Goal: Find specific page/section

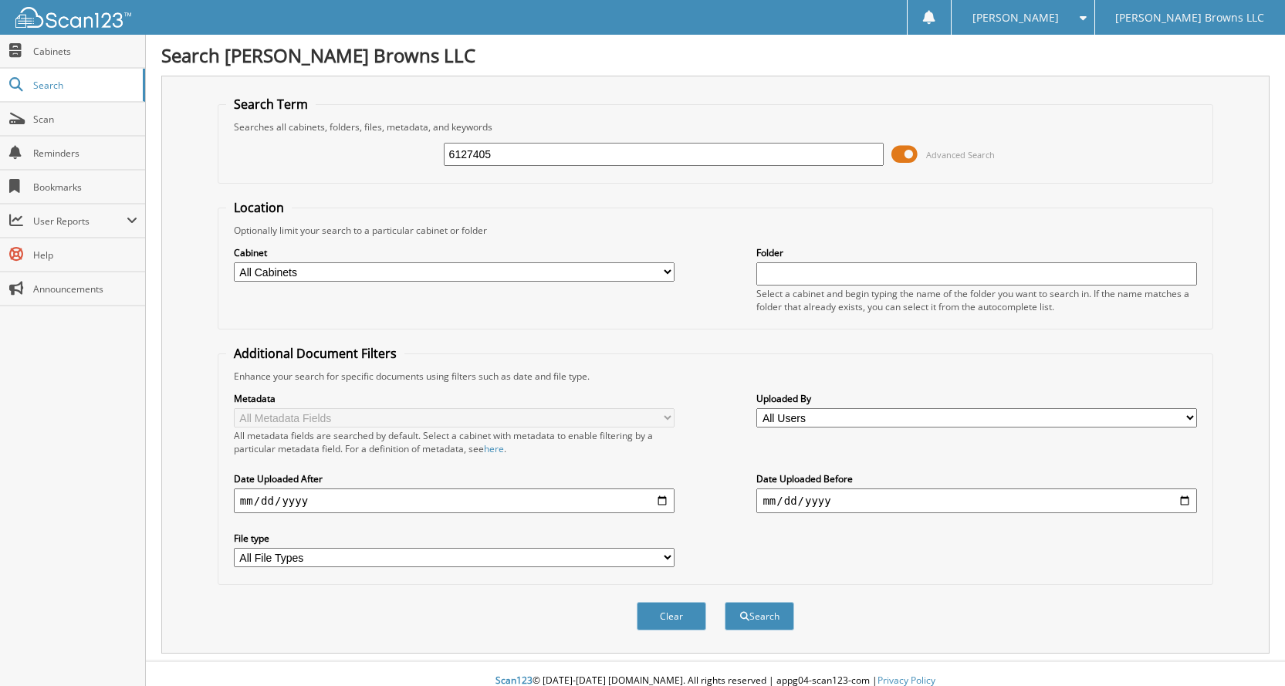
type input "6127405"
click at [724, 602] on button "Search" at bounding box center [758, 616] width 69 height 29
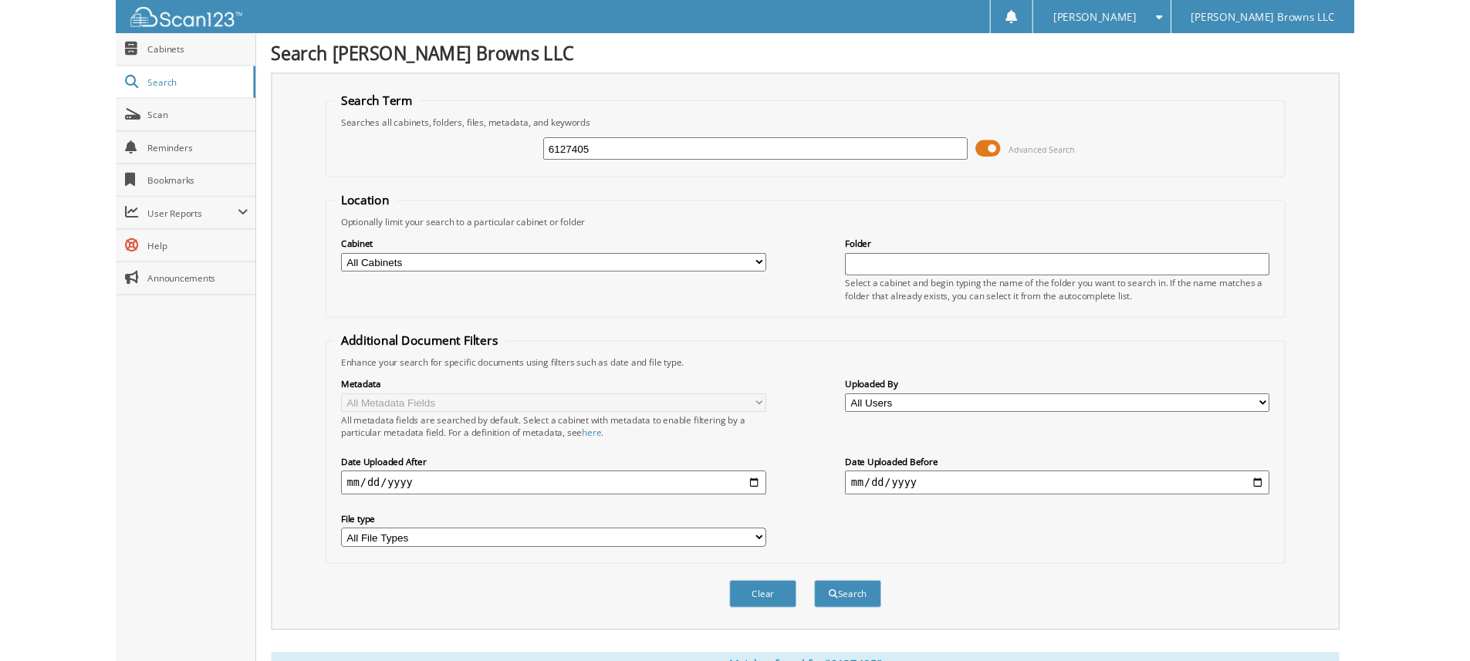
scroll to position [262, 0]
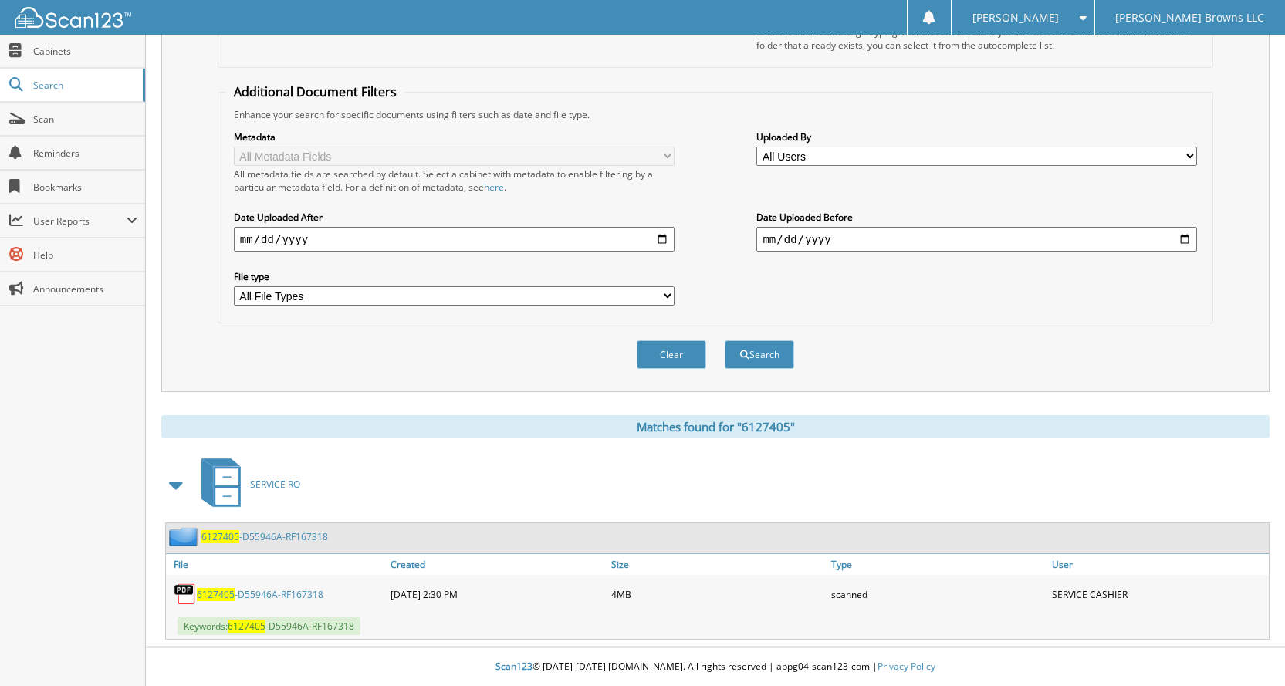
click at [225, 596] on span "6127405" at bounding box center [216, 594] width 38 height 13
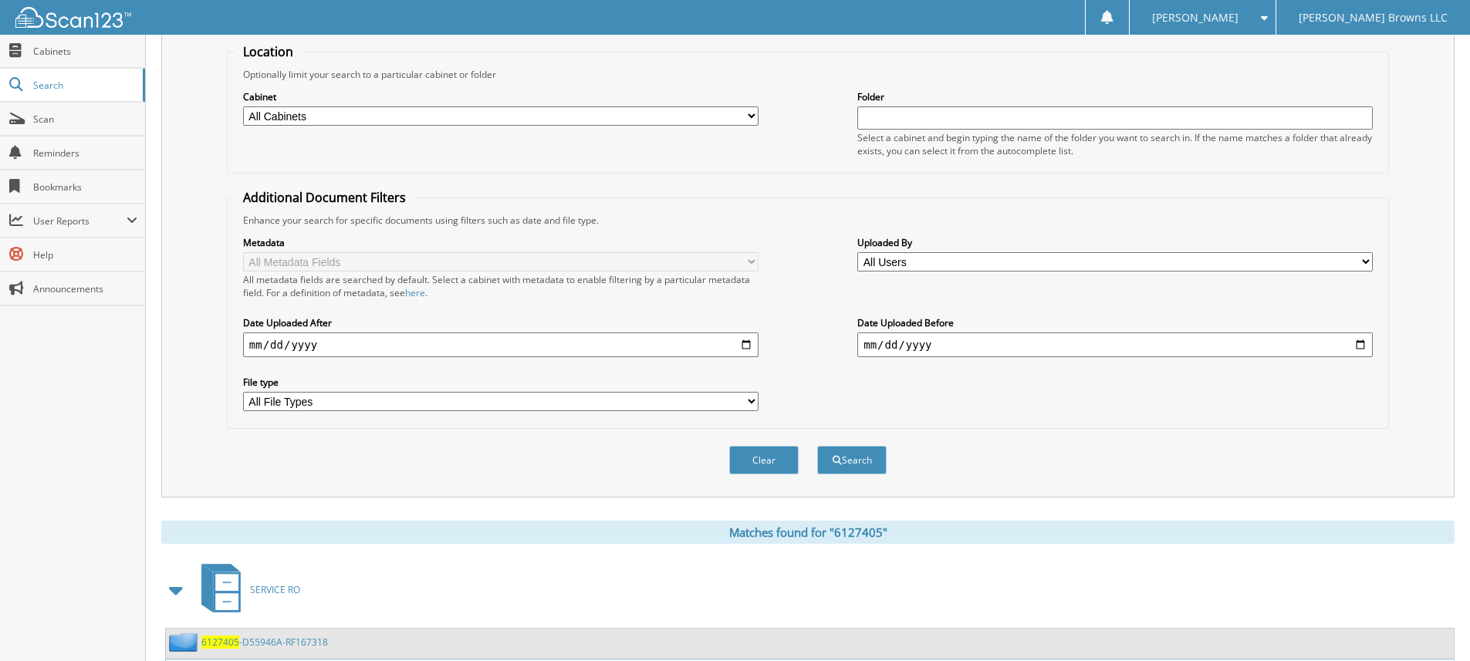
scroll to position [0, 0]
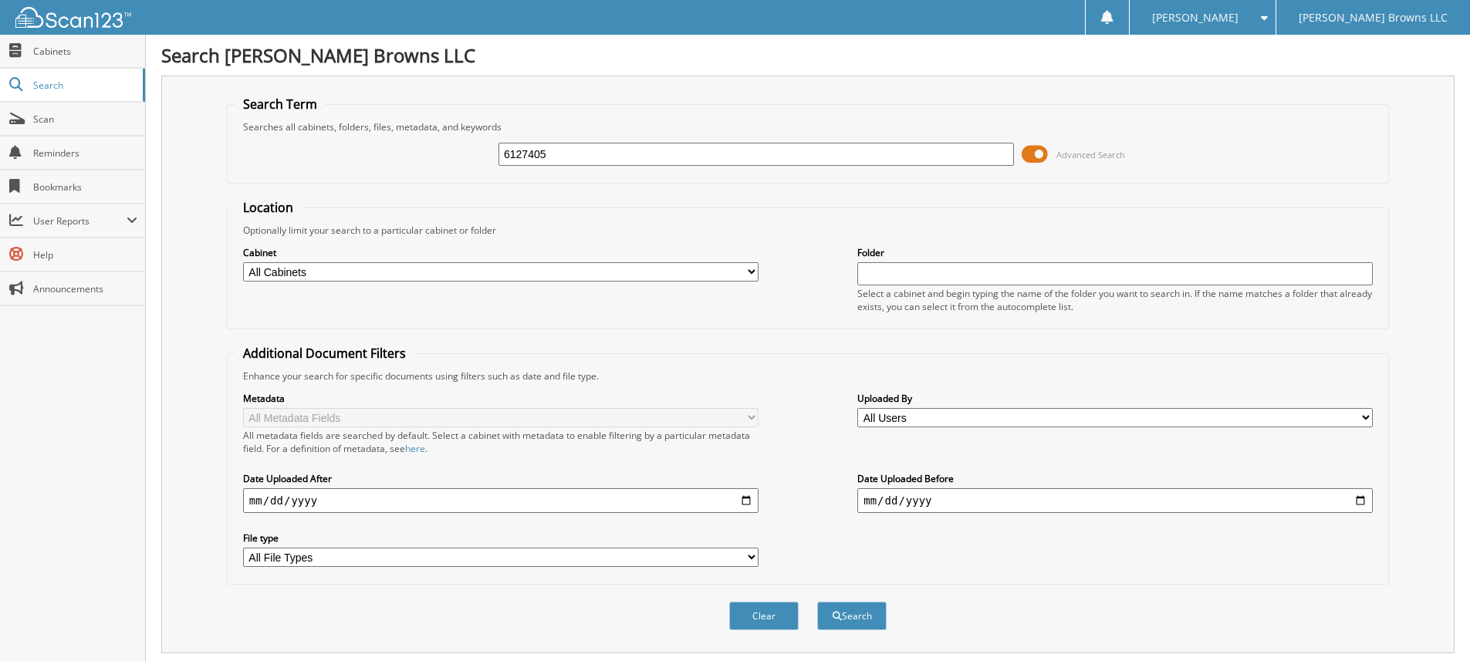
click at [653, 158] on input "6127405" at bounding box center [755, 154] width 515 height 23
type input "6125712"
click at [817, 602] on button "Search" at bounding box center [851, 616] width 69 height 29
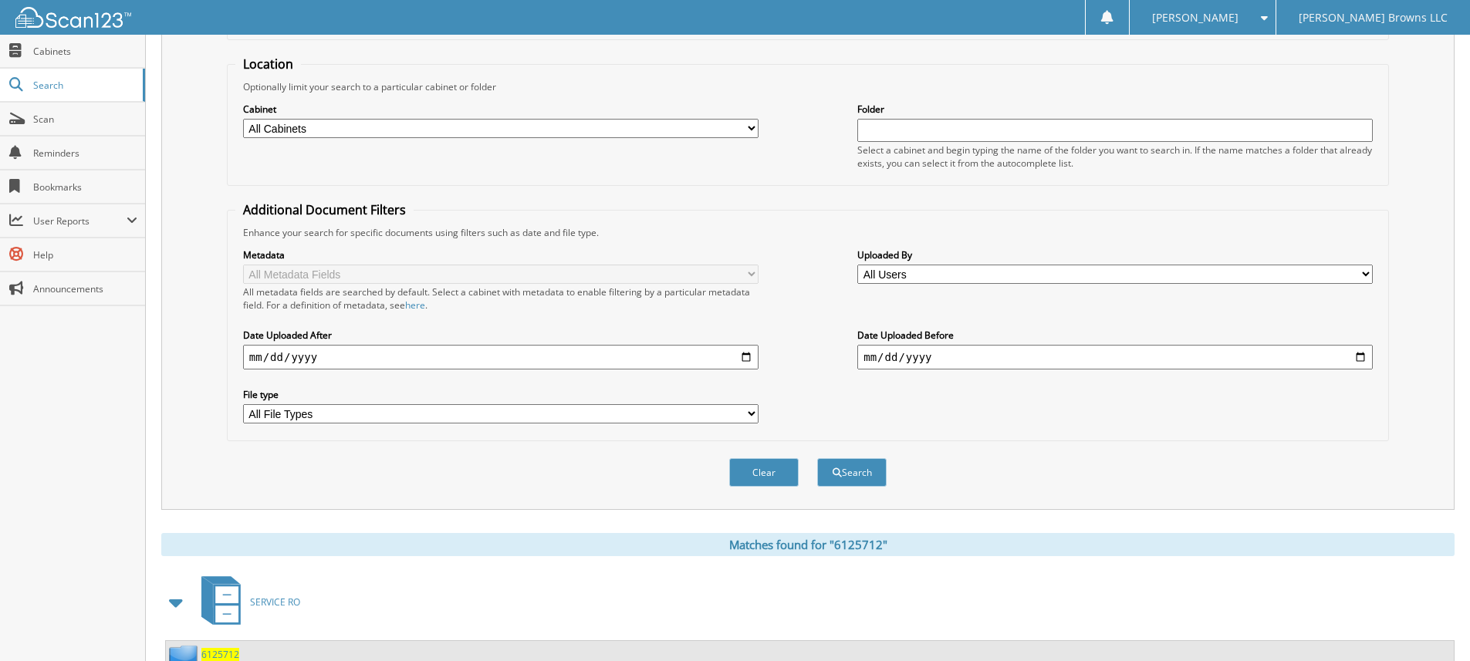
scroll to position [262, 0]
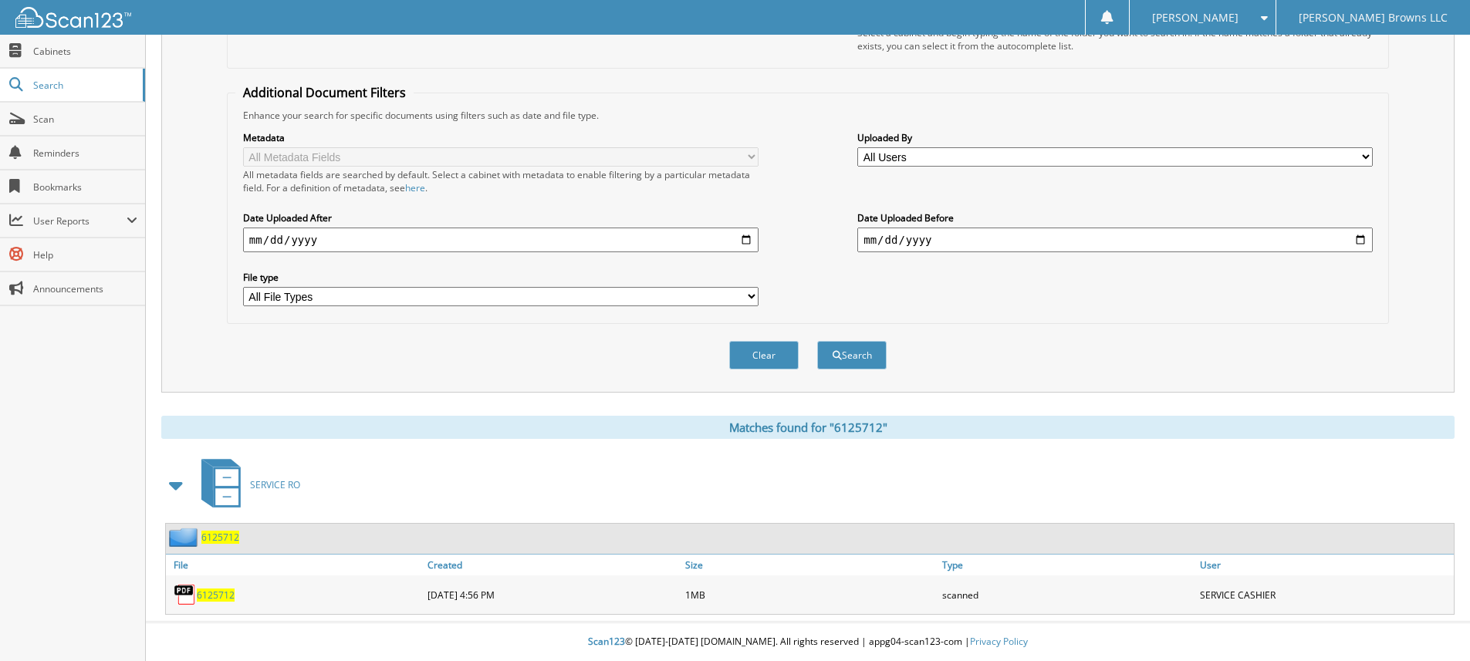
click at [219, 596] on span "6125712" at bounding box center [216, 595] width 38 height 13
